Goal: Find specific page/section: Find specific page/section

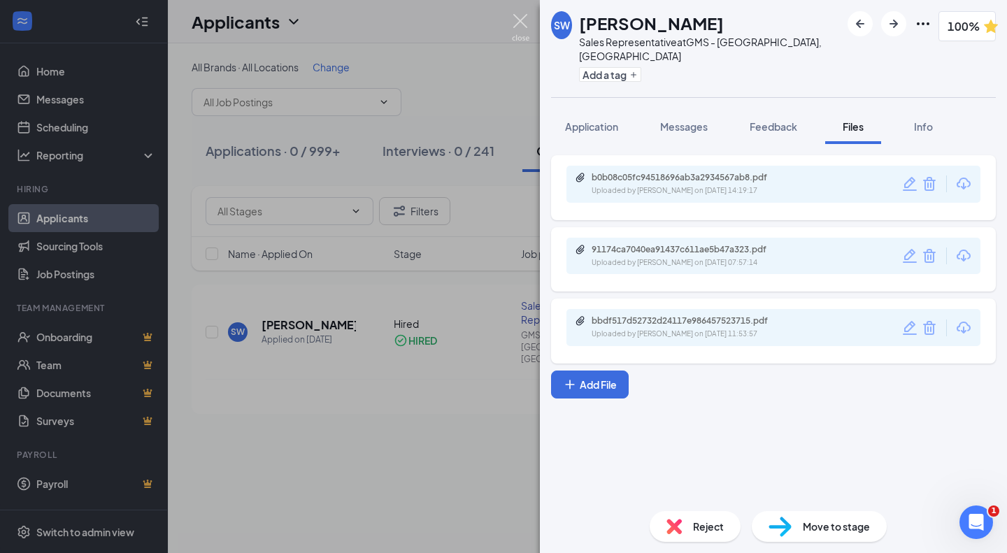
click at [525, 24] on img at bounding box center [520, 27] width 17 height 27
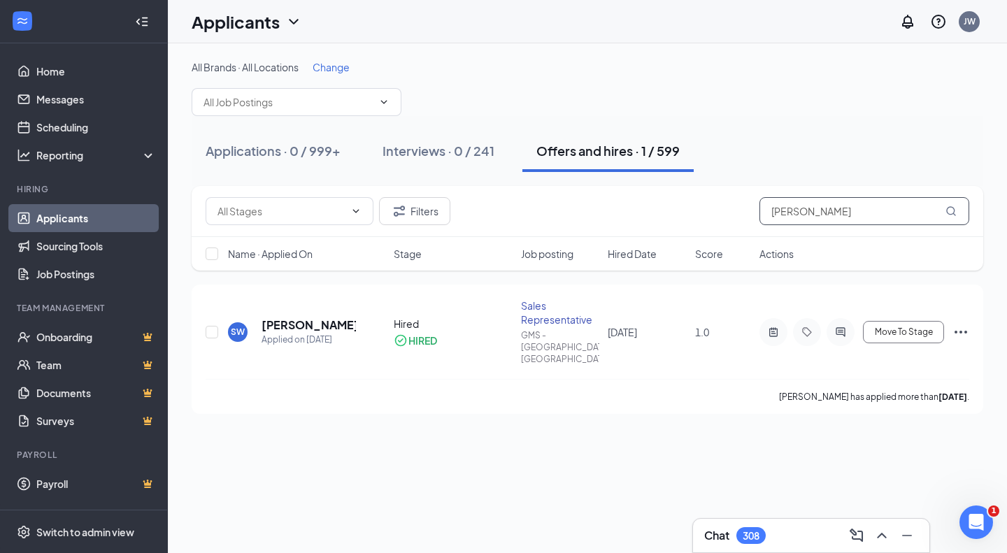
drag, startPoint x: 810, startPoint y: 203, endPoint x: 585, endPoint y: 173, distance: 227.1
click at [585, 173] on div "All Brands · All Locations Change Applications · 0 / 999+ Interviews · 0 / 241 …" at bounding box center [587, 237] width 791 height 354
type input "k"
type input "[PERSON_NAME]"
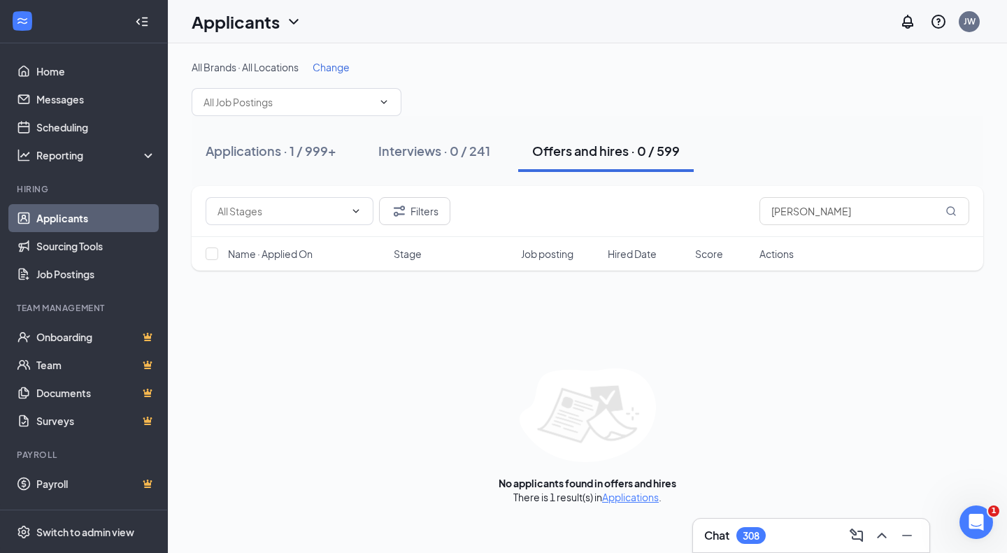
click at [301, 138] on button "Applications · 1 / 999+" at bounding box center [271, 151] width 159 height 42
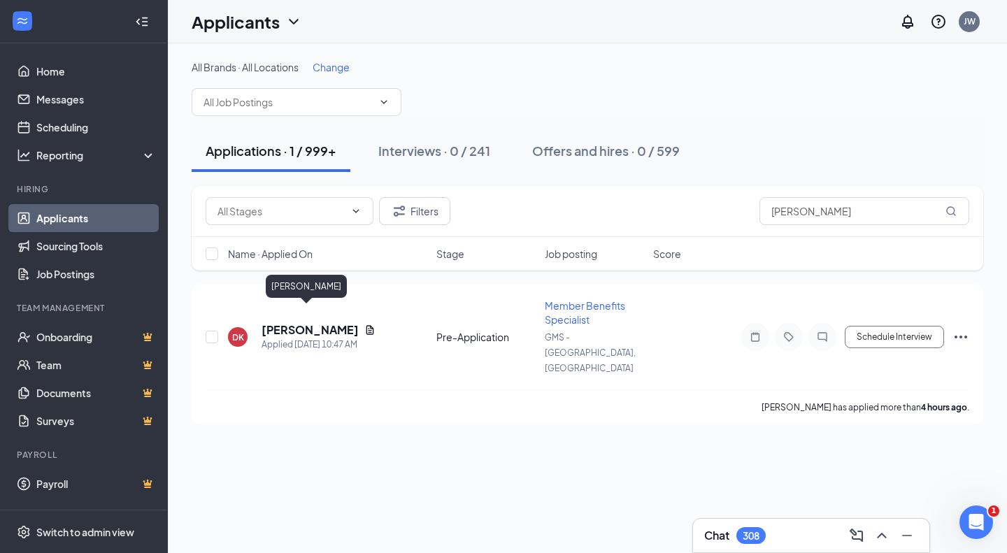
click at [301, 322] on h5 "[PERSON_NAME]" at bounding box center [309, 329] width 97 height 15
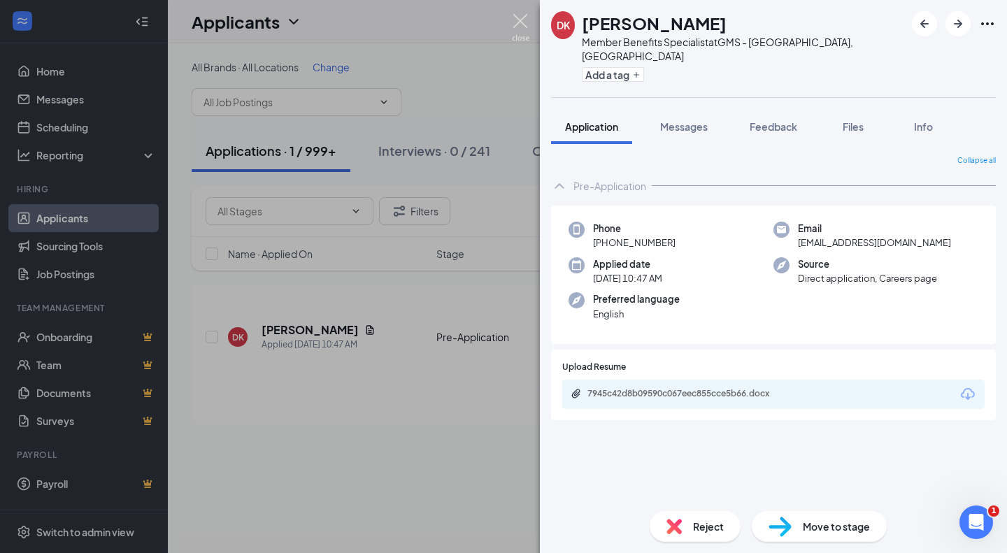
click at [515, 20] on img at bounding box center [520, 27] width 17 height 27
